Goal: Find specific page/section: Find specific page/section

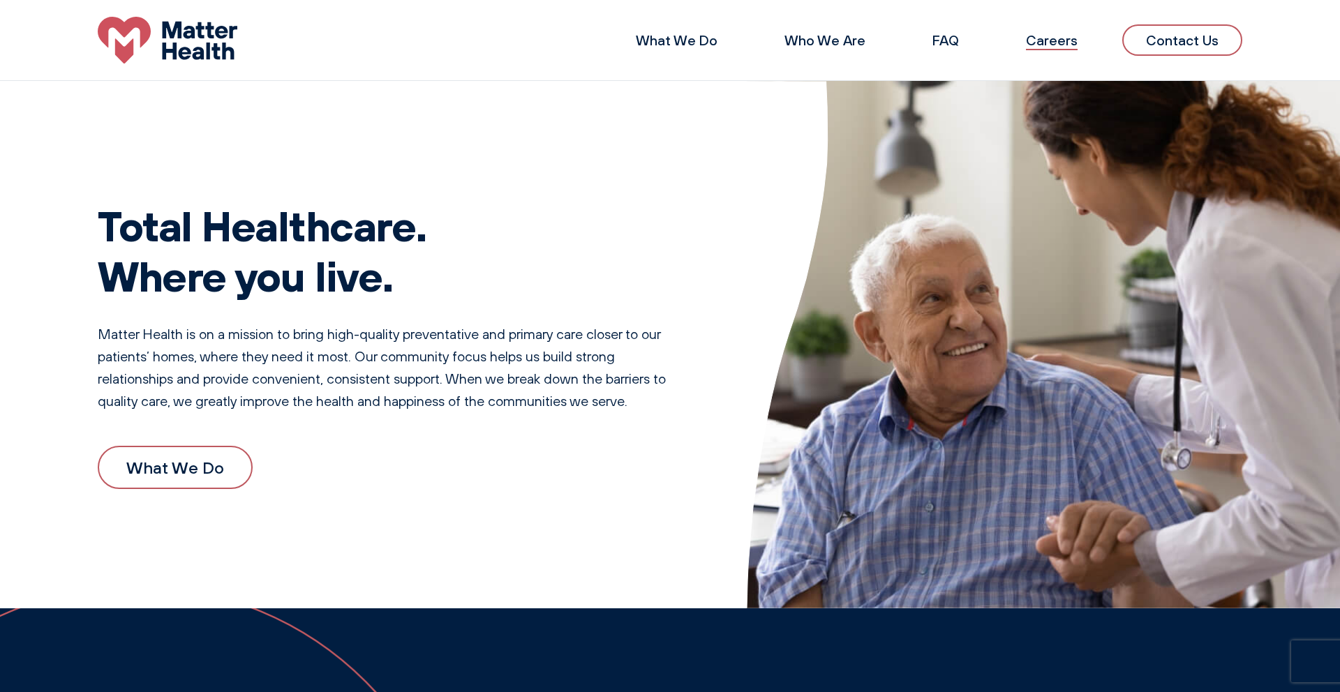
click at [1038, 42] on link "Careers" at bounding box center [1052, 39] width 52 height 17
click at [1047, 43] on link "Careers" at bounding box center [1052, 39] width 52 height 17
click at [1041, 39] on link "Careers" at bounding box center [1052, 39] width 52 height 17
click at [1048, 39] on link "Careers" at bounding box center [1052, 39] width 52 height 17
click at [1055, 38] on link "Careers" at bounding box center [1052, 39] width 52 height 17
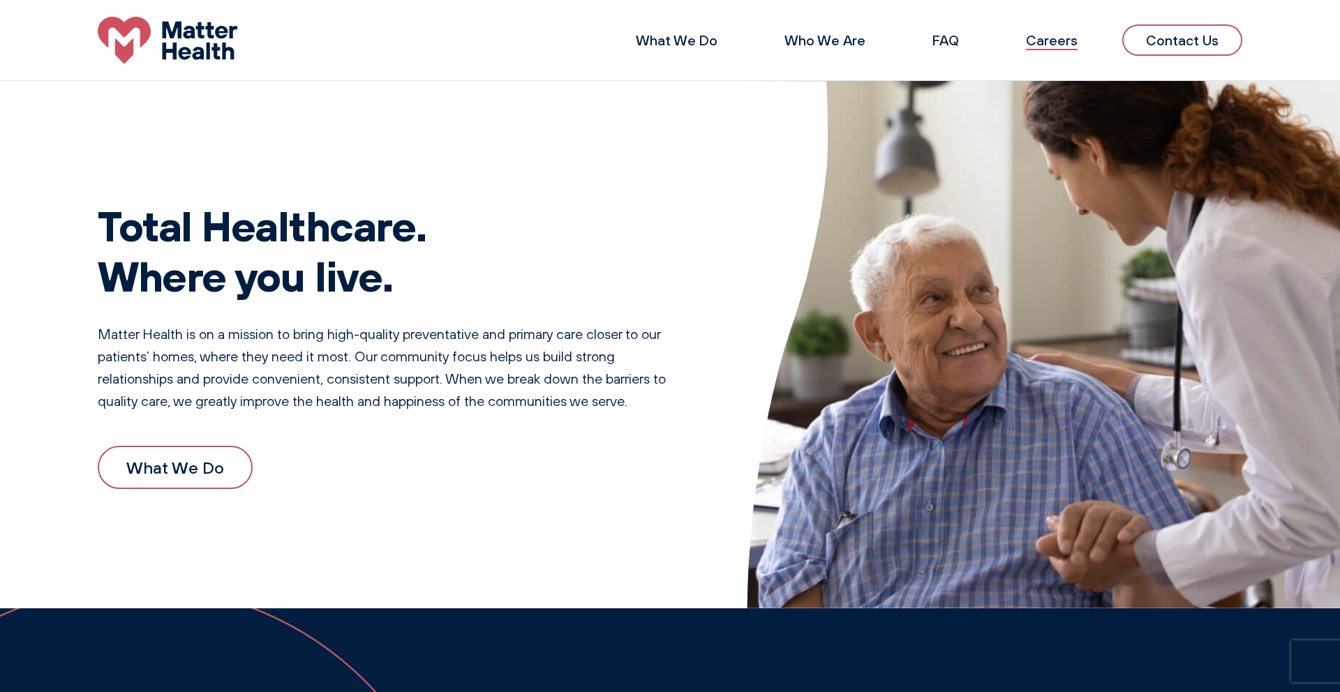
click at [1056, 43] on link "Careers" at bounding box center [1052, 39] width 52 height 17
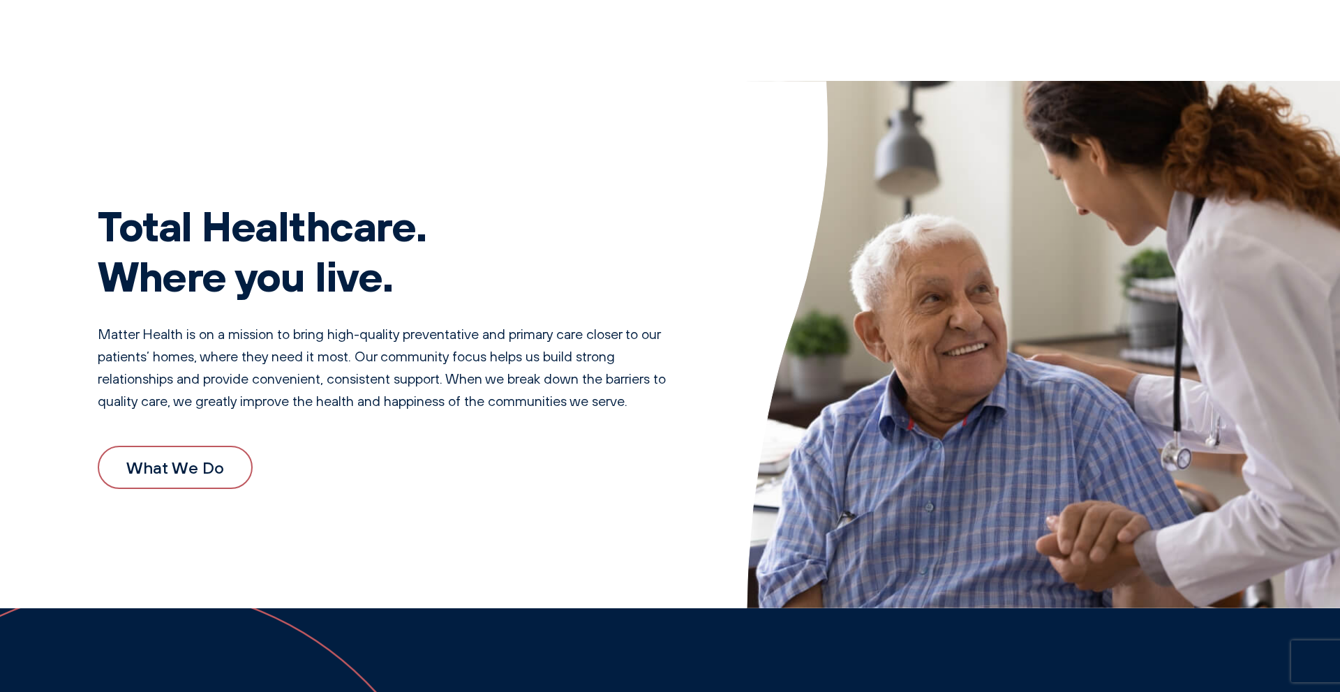
scroll to position [7, 0]
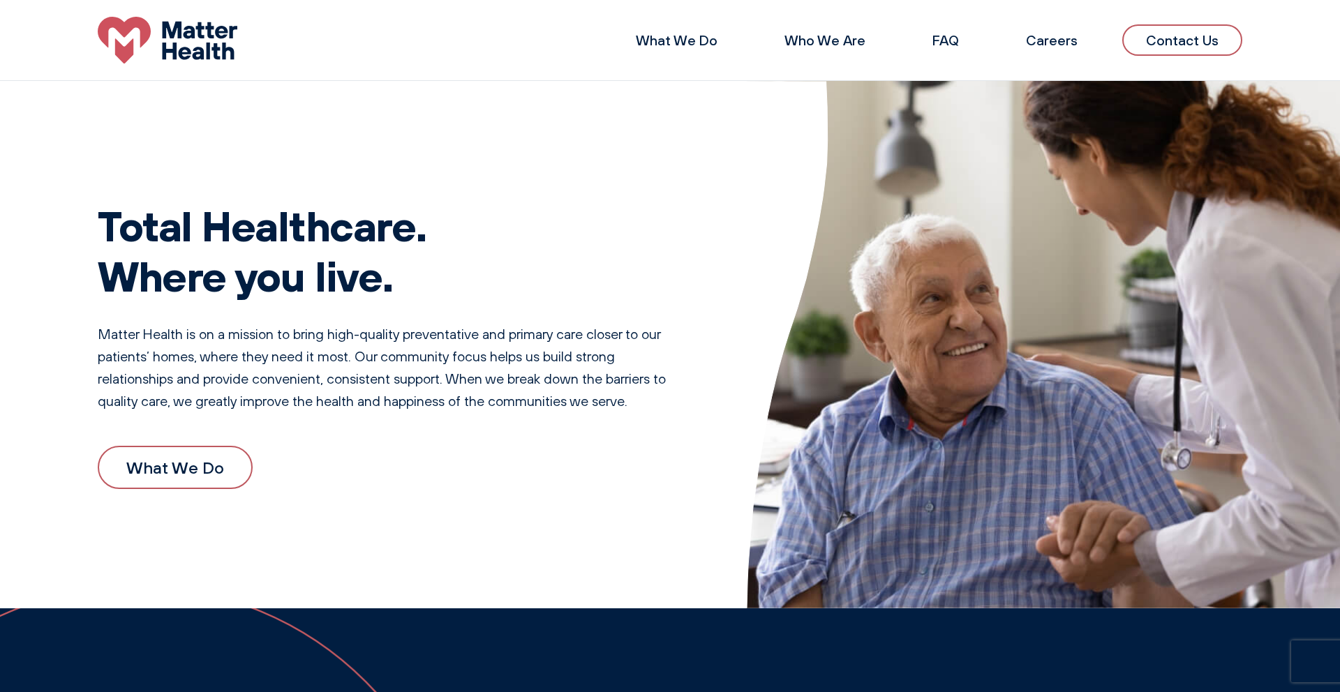
scroll to position [7, 0]
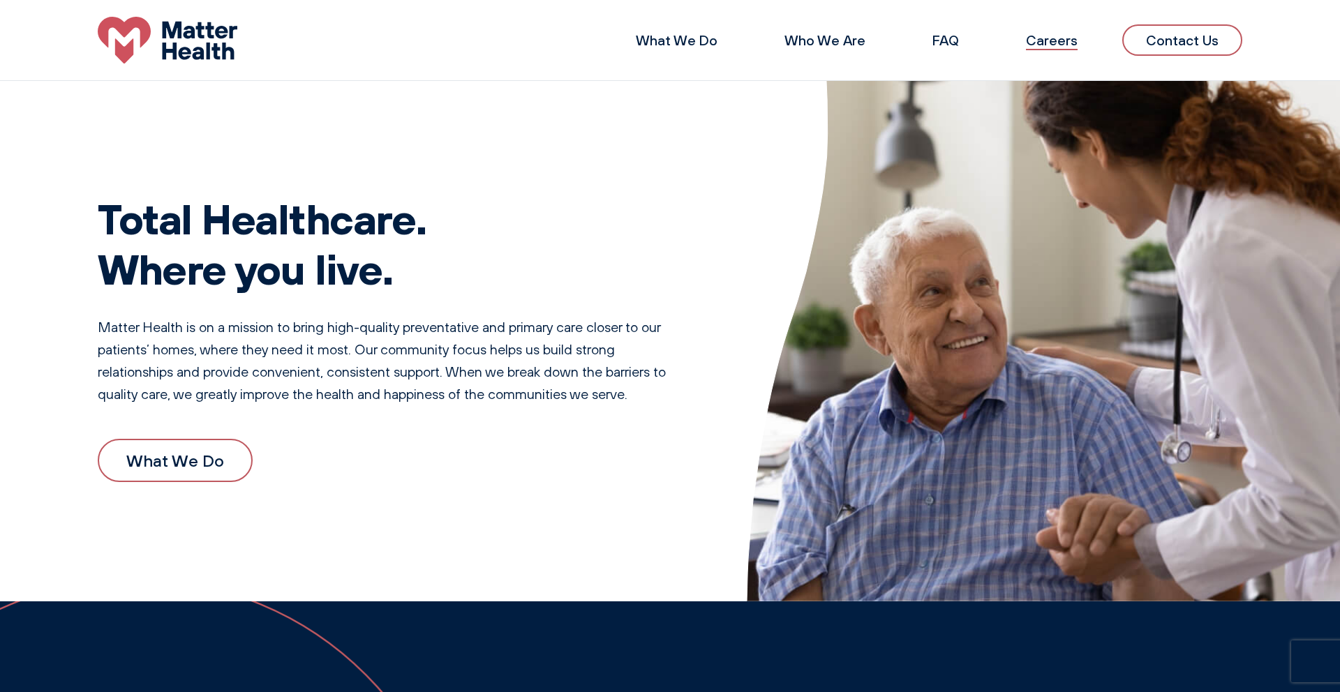
click at [1043, 42] on link "Careers" at bounding box center [1052, 39] width 52 height 17
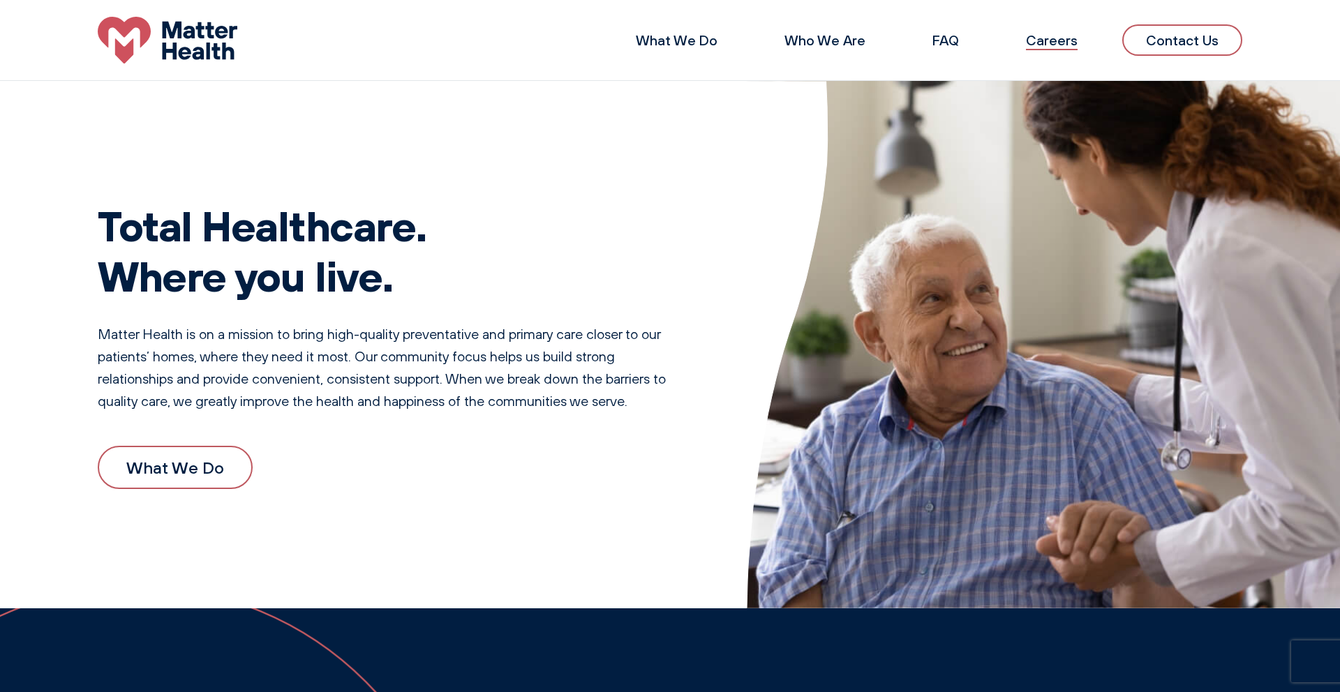
click at [1052, 44] on link "Careers" at bounding box center [1052, 39] width 52 height 17
click at [1058, 43] on link "Careers" at bounding box center [1052, 39] width 52 height 17
